Goal: Task Accomplishment & Management: Manage account settings

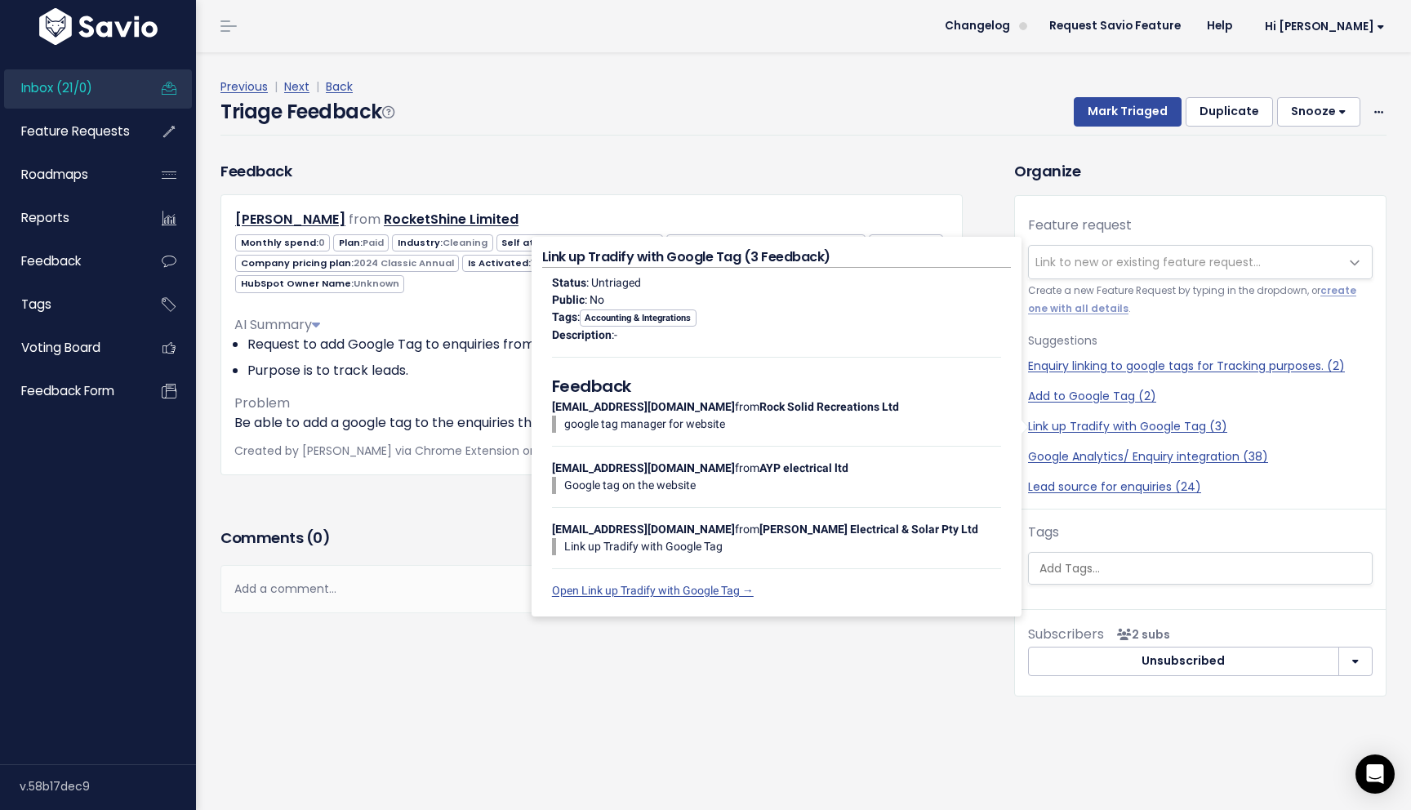
click at [906, 84] on div "Previous | Next | Back" at bounding box center [803, 87] width 1166 height 20
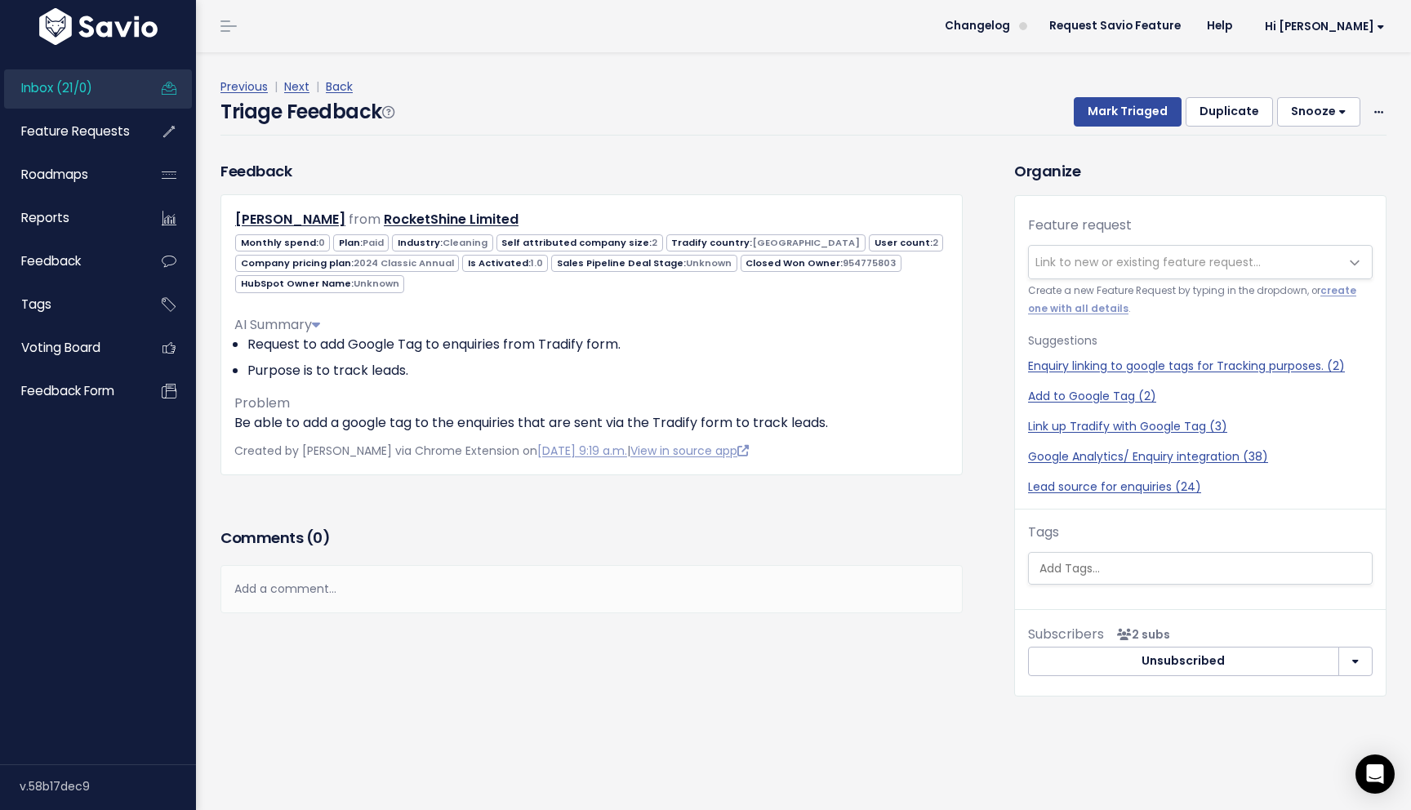
click at [593, 145] on div "Previous | Next | Back Triage Feedback Mark Triaged Duplicate [GEOGRAPHIC_DATA]…" at bounding box center [809, 106] width 1178 height 108
click at [83, 91] on span "Inbox (21/0)" at bounding box center [56, 87] width 71 height 17
